Goal: Information Seeking & Learning: Learn about a topic

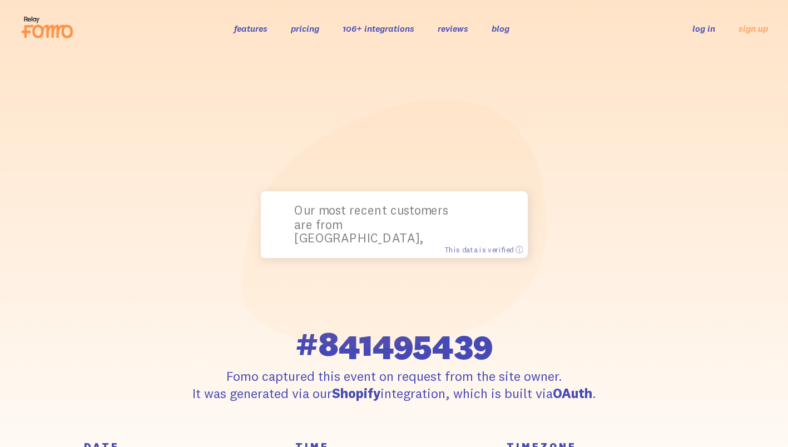
click at [504, 27] on link "blog" at bounding box center [501, 28] width 18 height 11
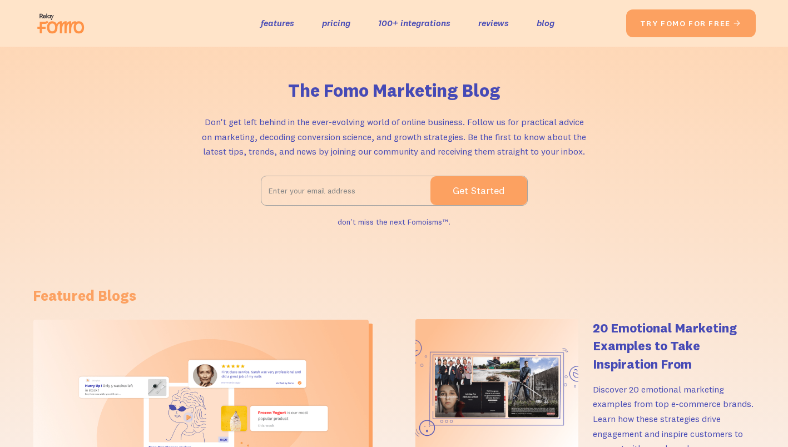
click at [621, 126] on div "The Fomo Marketing Blog Don't get left behind in the ever-evolving world of onl…" at bounding box center [394, 155] width 723 height 150
click at [483, 21] on link "reviews" at bounding box center [493, 23] width 31 height 16
